Goal: Transaction & Acquisition: Book appointment/travel/reservation

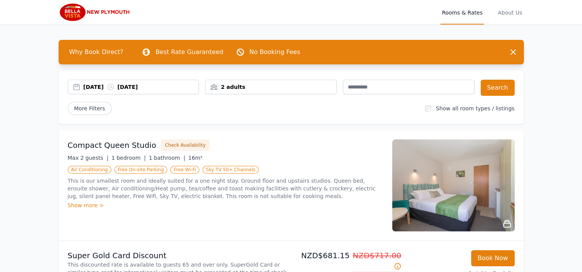
click at [286, 86] on div "2 adults" at bounding box center [270, 87] width 131 height 8
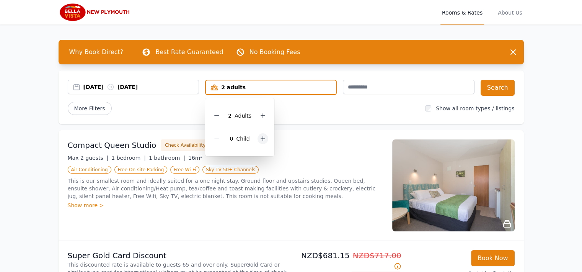
click at [262, 137] on icon at bounding box center [263, 139] width 4 height 4
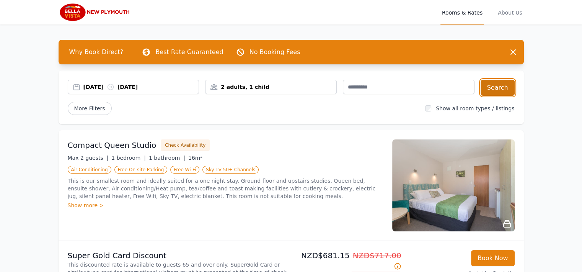
click at [500, 88] on button "Search" at bounding box center [498, 88] width 34 height 16
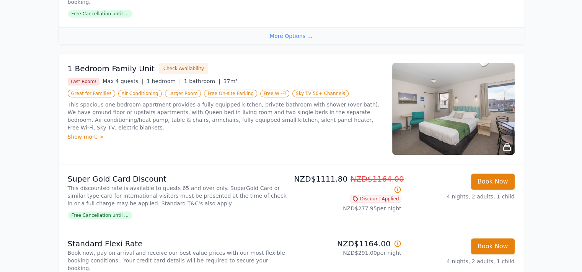
scroll to position [342, 0]
click at [91, 133] on div "Show more >" at bounding box center [225, 137] width 315 height 8
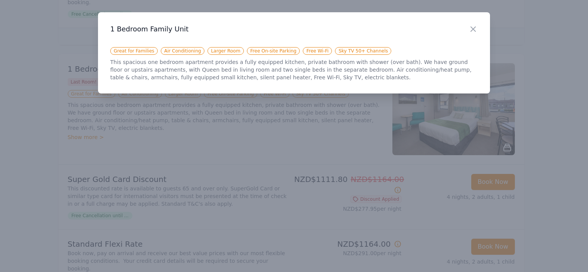
click at [478, 29] on div "Close" at bounding box center [478, 24] width 21 height 24
click at [474, 31] on icon "button" at bounding box center [473, 29] width 5 height 5
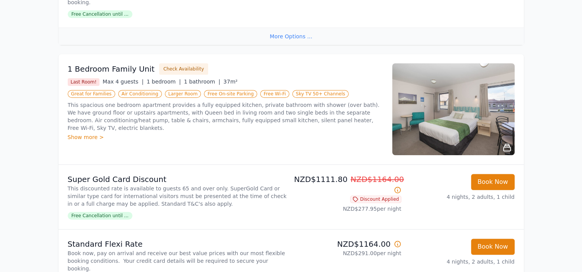
click at [87, 133] on div "Show more >" at bounding box center [225, 137] width 315 height 8
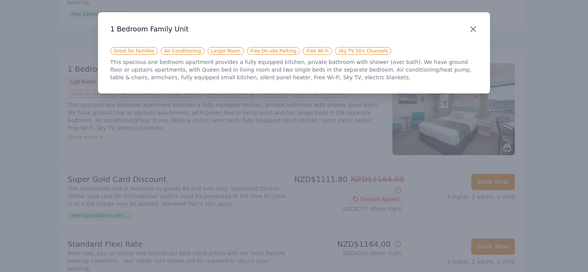
click at [474, 29] on icon "button" at bounding box center [473, 29] width 5 height 5
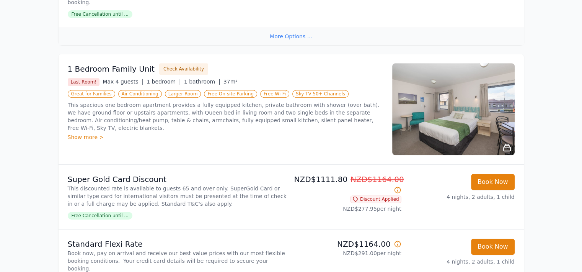
click at [461, 114] on img at bounding box center [453, 109] width 122 height 92
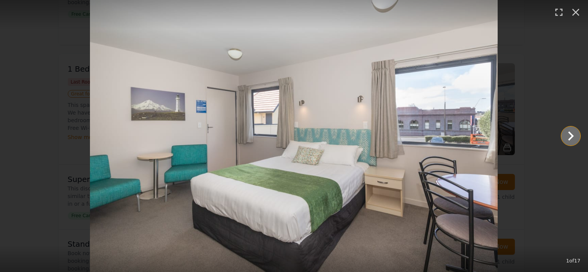
click at [572, 139] on icon "Show slide 2 of 17" at bounding box center [570, 136] width 18 height 18
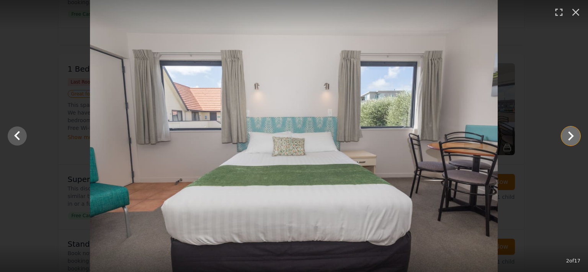
click at [572, 139] on icon "Show slide 3 of 17" at bounding box center [570, 136] width 18 height 18
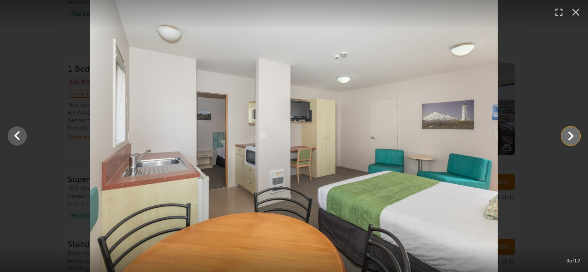
click at [572, 139] on icon "Show slide 4 of 17" at bounding box center [570, 136] width 18 height 18
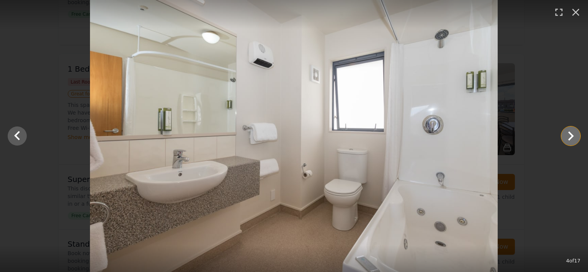
click at [572, 139] on icon "Show slide 5 of 17" at bounding box center [570, 136] width 18 height 18
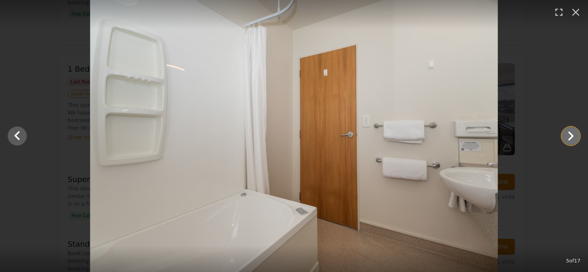
click at [572, 139] on icon "Show slide 6 of 17" at bounding box center [570, 136] width 18 height 18
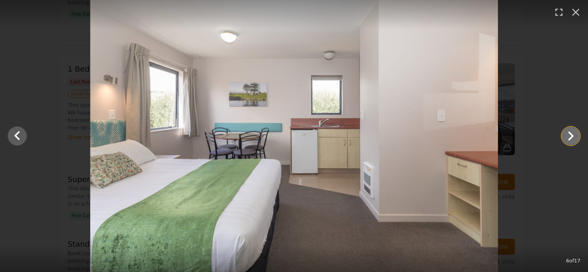
click at [572, 139] on icon "Show slide 7 of 17" at bounding box center [570, 136] width 18 height 18
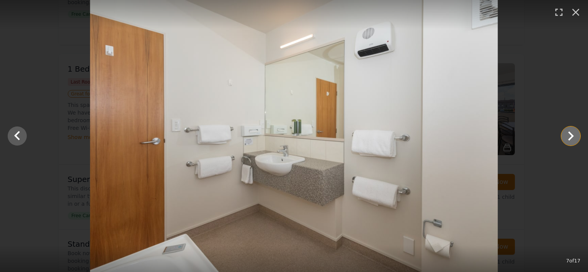
click at [572, 139] on icon "Show slide 8 of 17" at bounding box center [570, 136] width 18 height 18
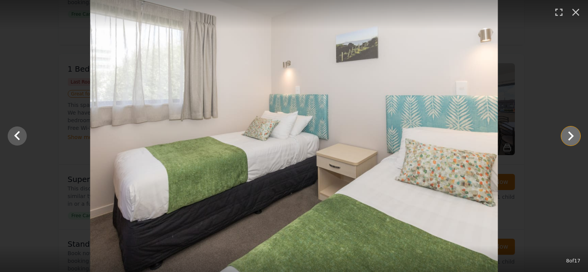
click at [572, 139] on icon "Show slide 9 of 17" at bounding box center [570, 136] width 18 height 18
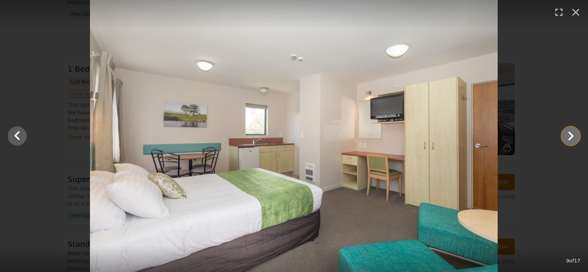
click at [572, 139] on icon "Show slide 10 of 17" at bounding box center [570, 136] width 18 height 18
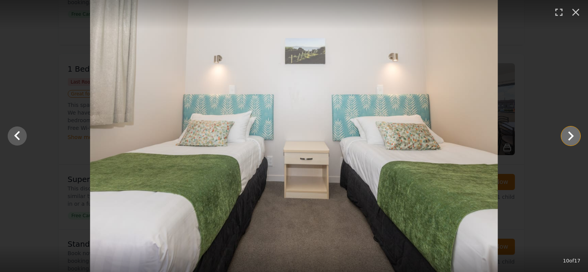
click at [572, 139] on icon "Show slide 11 of 17" at bounding box center [570, 136] width 18 height 18
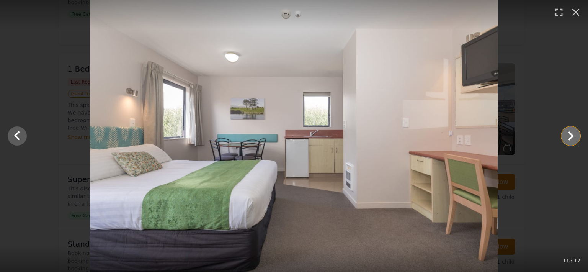
click at [572, 139] on icon "Show slide 12 of 17" at bounding box center [570, 136] width 18 height 18
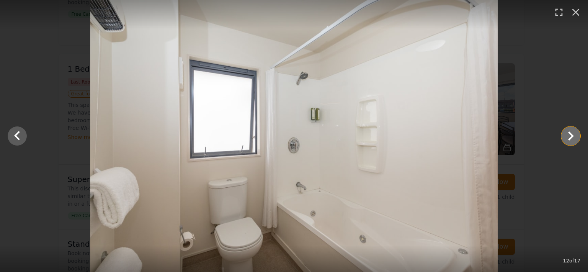
click at [572, 139] on icon "Show slide 13 of 17" at bounding box center [570, 136] width 18 height 18
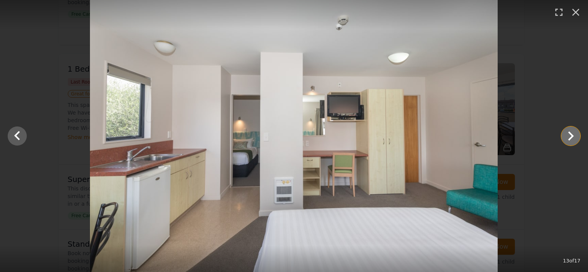
click at [572, 139] on icon "Show slide 14 of 17" at bounding box center [570, 136] width 18 height 18
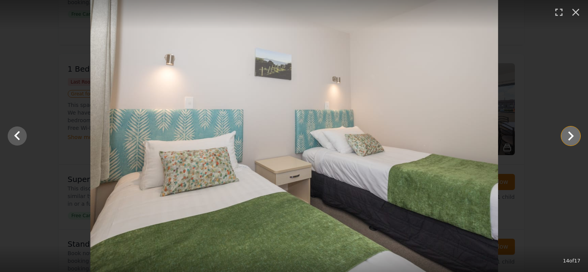
click at [572, 139] on icon "Show slide 15 of 17" at bounding box center [570, 136] width 18 height 18
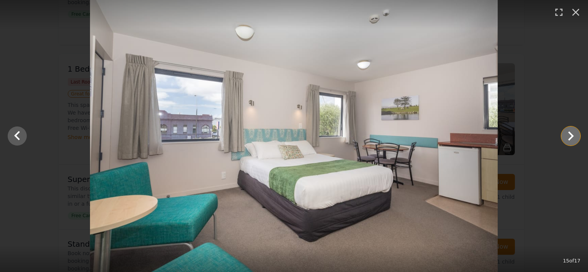
click at [572, 139] on icon "Show slide 16 of 17" at bounding box center [570, 136] width 18 height 18
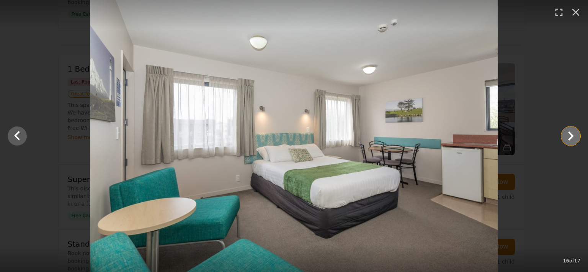
click at [572, 139] on icon "Show slide 17 of 17" at bounding box center [570, 136] width 18 height 18
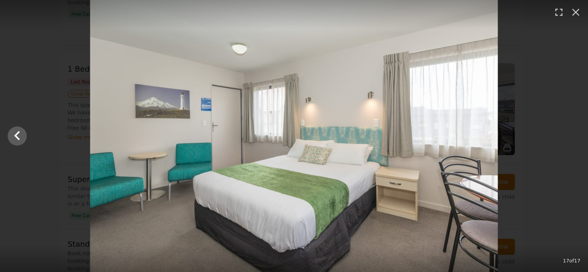
click at [572, 139] on div at bounding box center [294, 136] width 588 height 272
